Goal: Find specific page/section: Find specific page/section

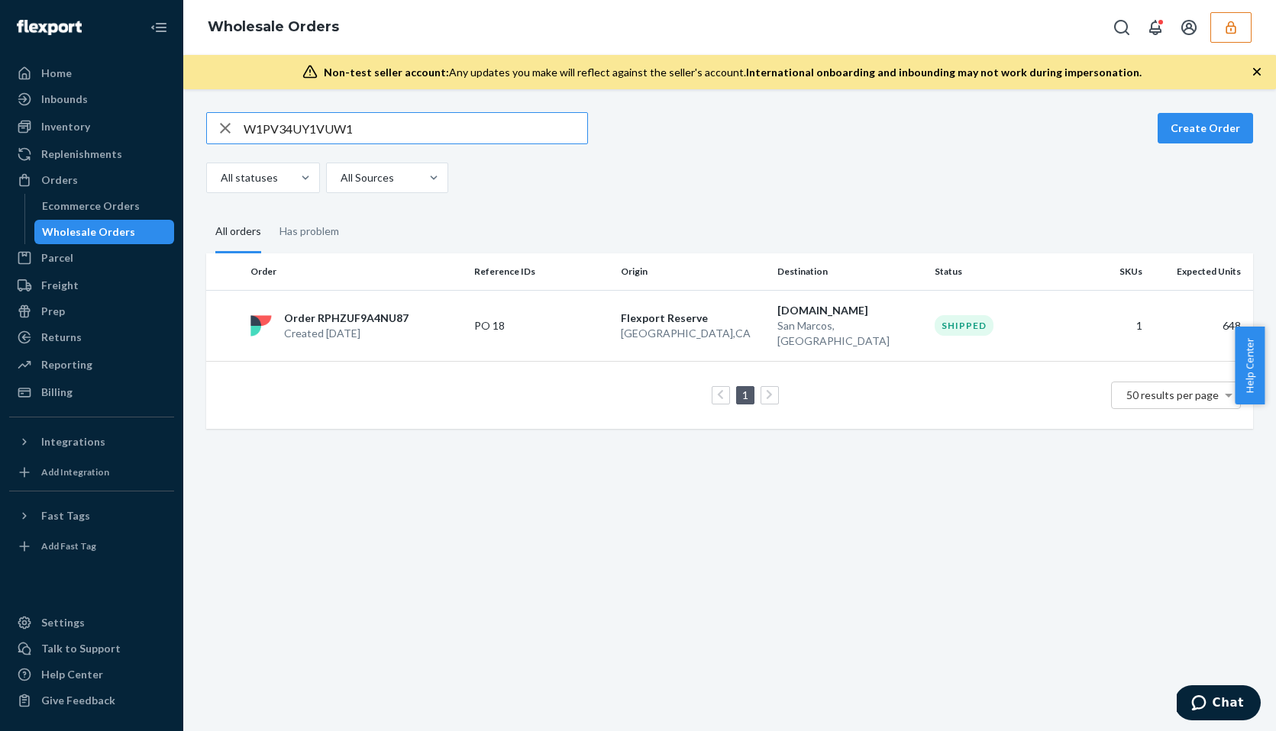
click at [1215, 21] on button "button" at bounding box center [1230, 27] width 41 height 31
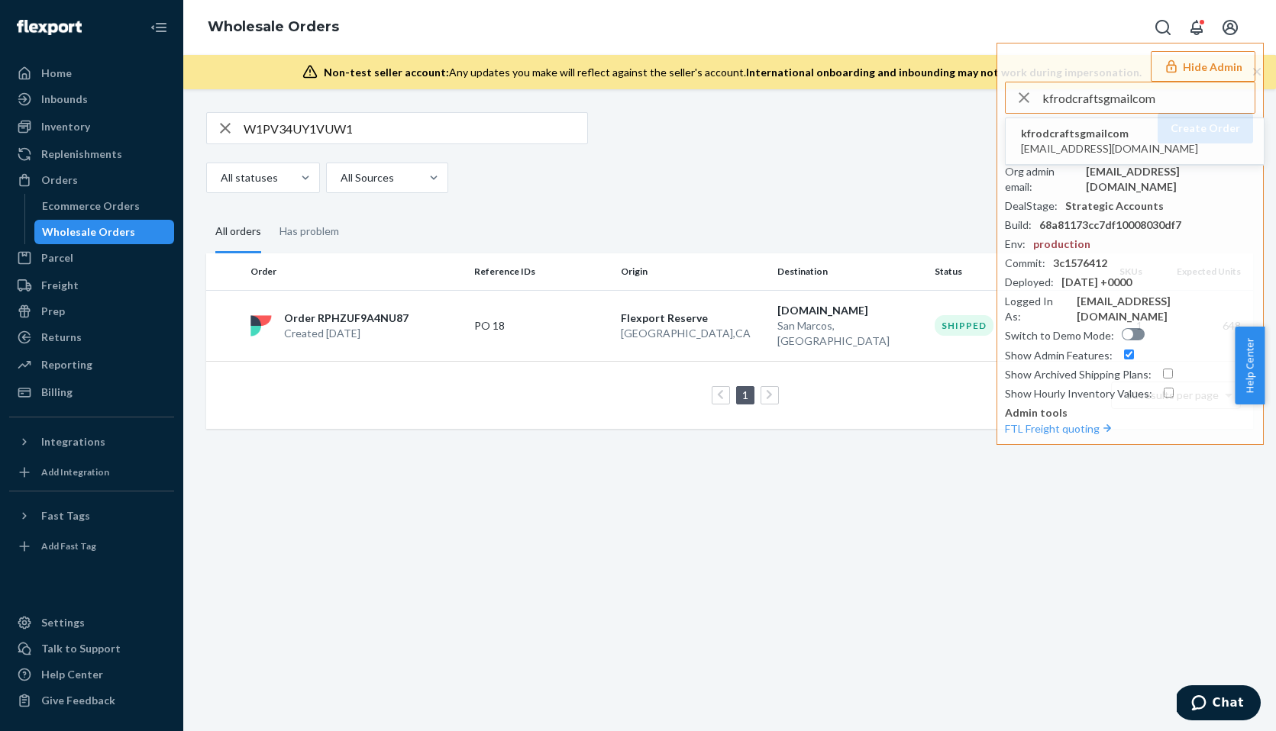
type input "kfrodcraftsgmailcom"
click at [1053, 139] on span "kfrodcraftsgmailcom" at bounding box center [1109, 133] width 177 height 15
